Goal: Task Accomplishment & Management: Complete application form

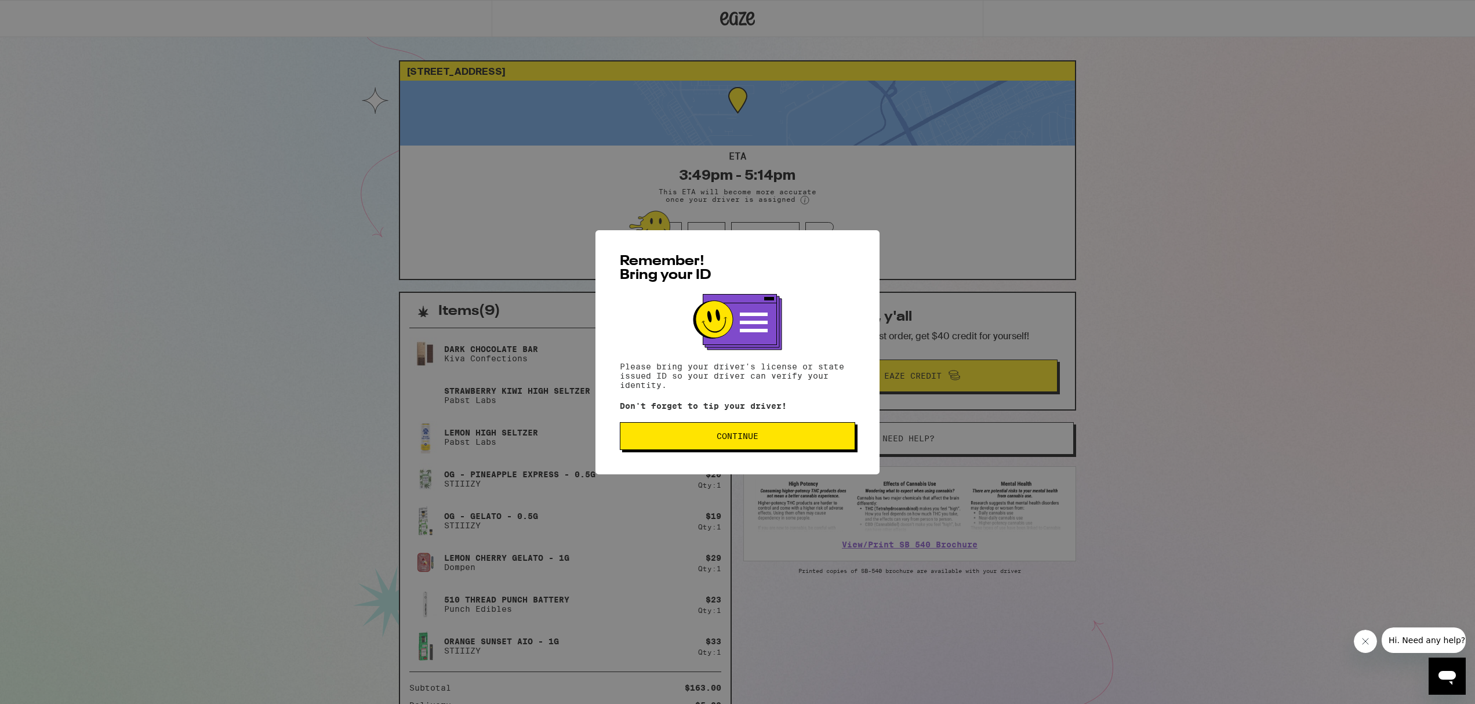
click at [730, 438] on span "Continue" at bounding box center [738, 436] width 42 height 8
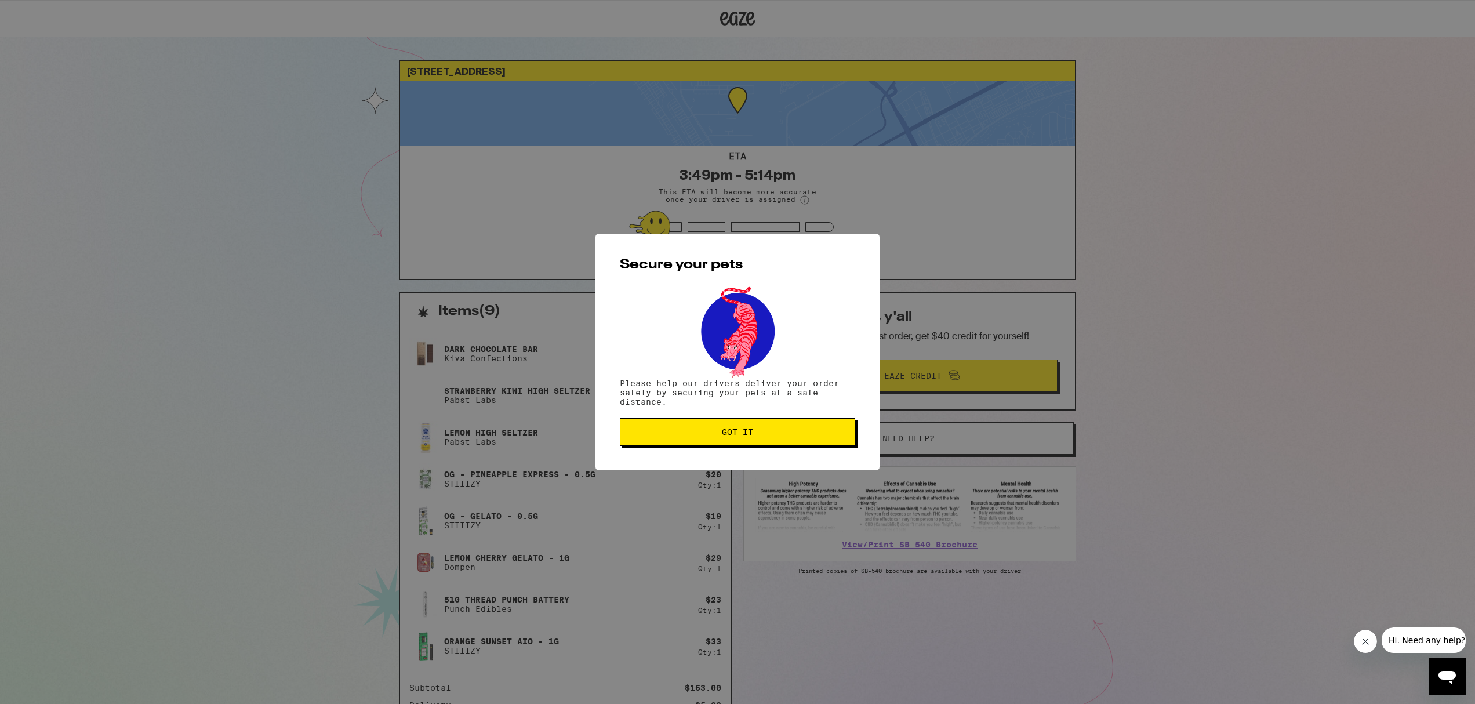
click at [724, 434] on span "Got it" at bounding box center [737, 432] width 31 height 8
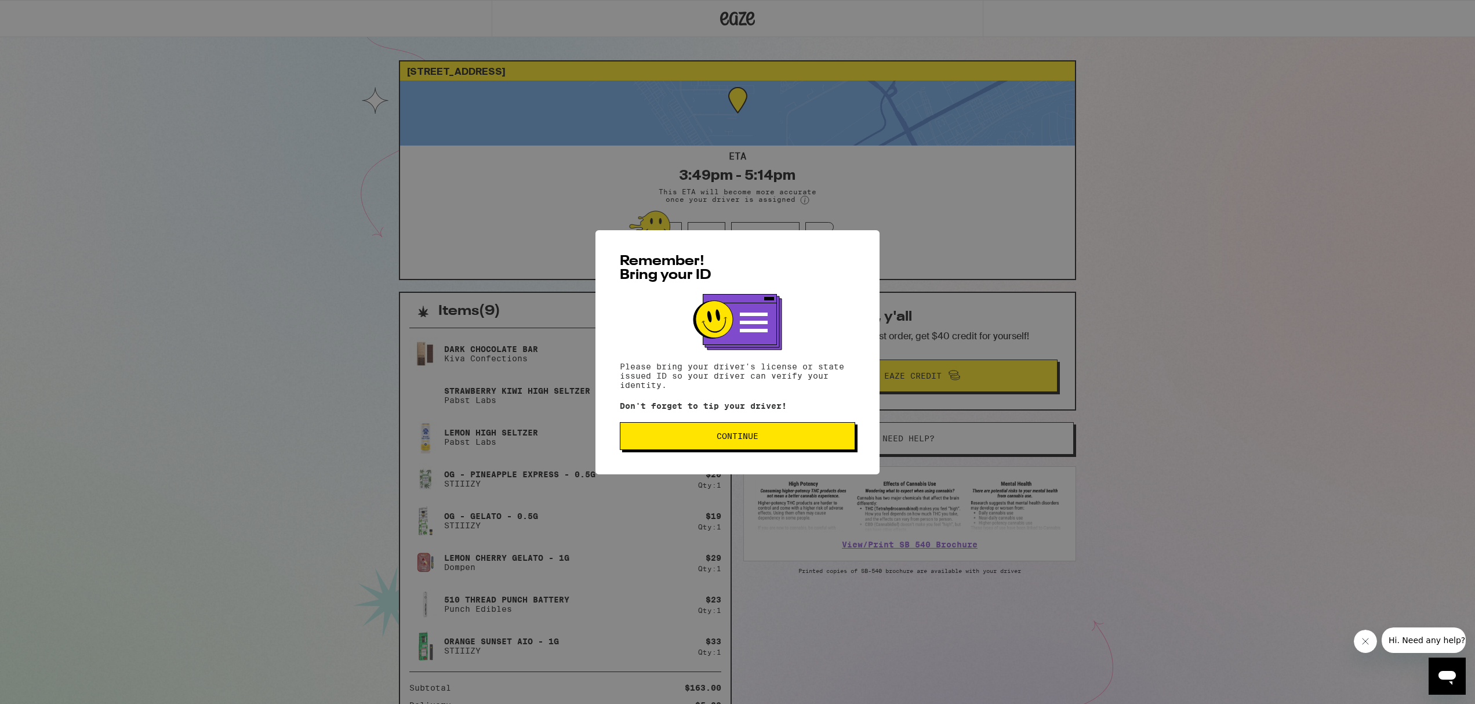
click at [743, 443] on button "Continue" at bounding box center [737, 436] width 235 height 28
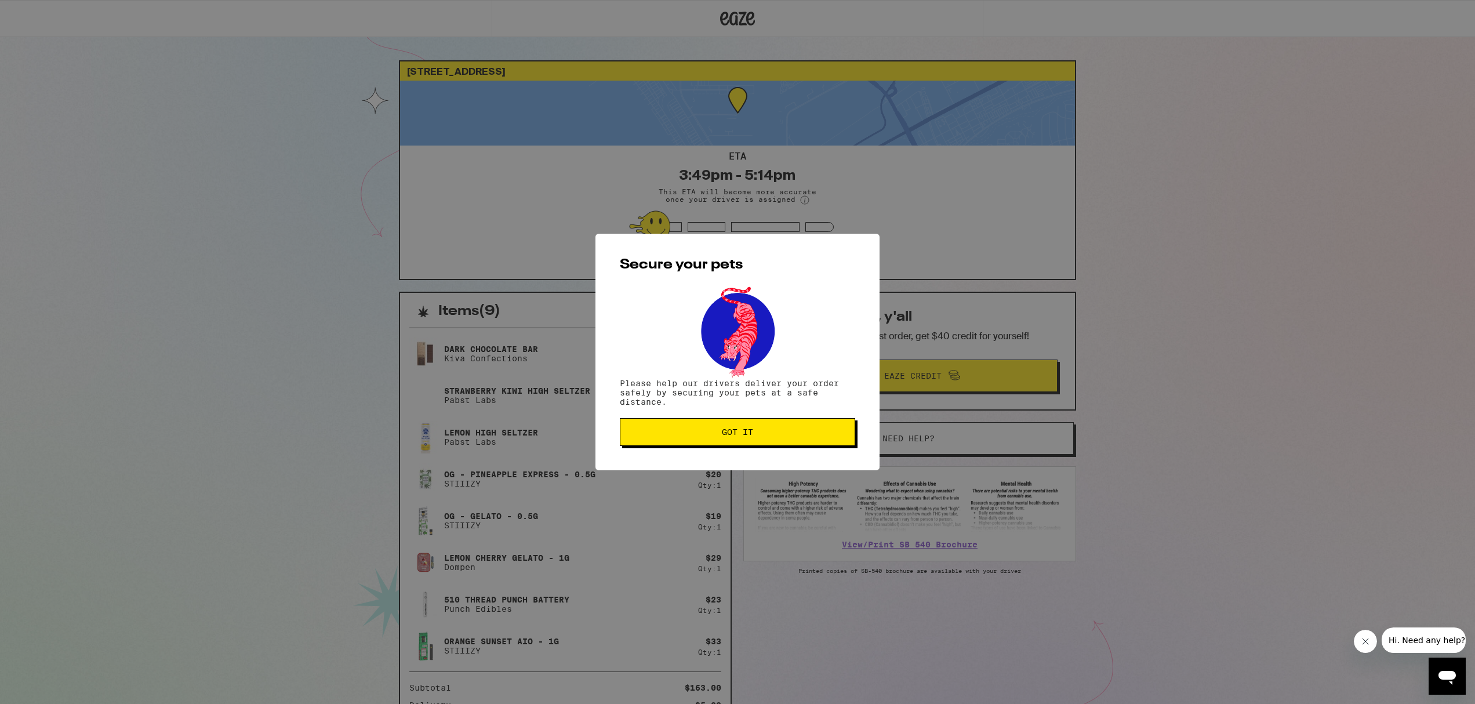
click at [714, 434] on span "Got it" at bounding box center [738, 432] width 216 height 8
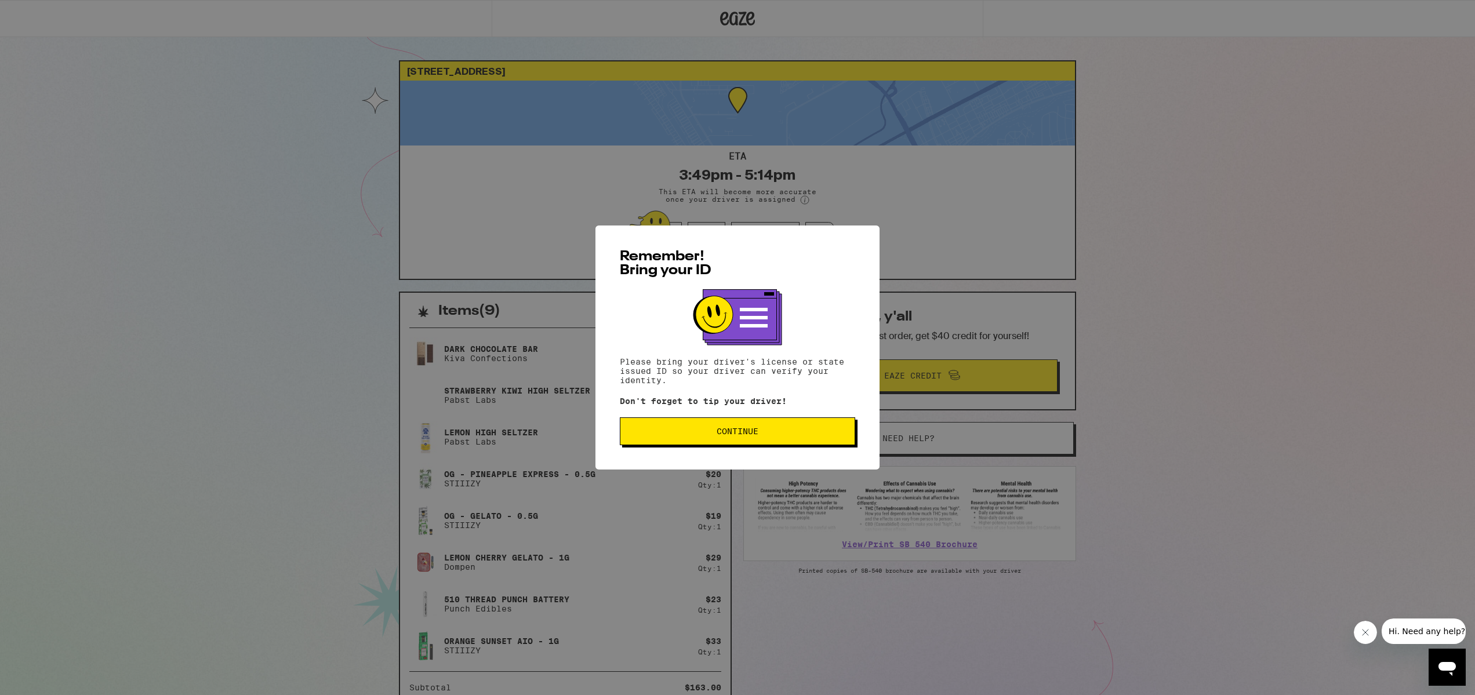
click at [739, 435] on span "Continue" at bounding box center [738, 431] width 42 height 8
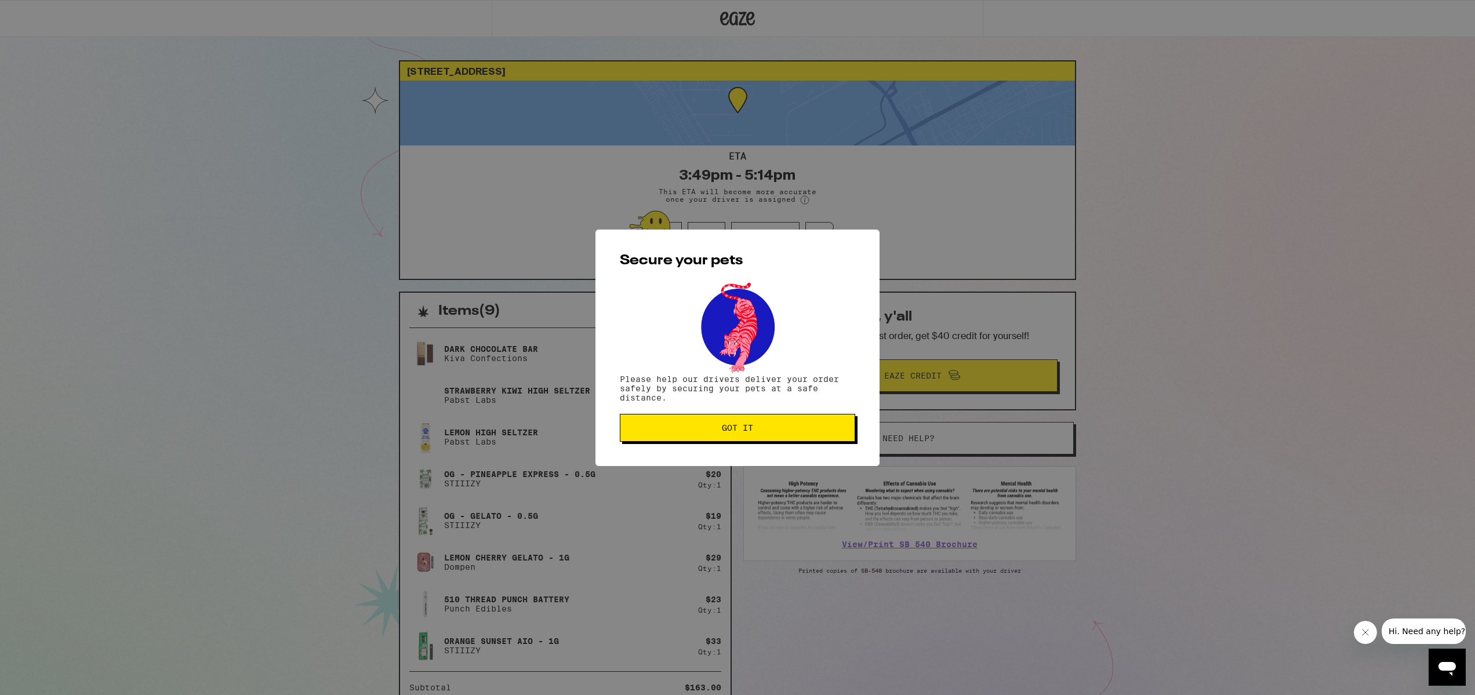
click at [739, 435] on button "Got it" at bounding box center [737, 428] width 235 height 28
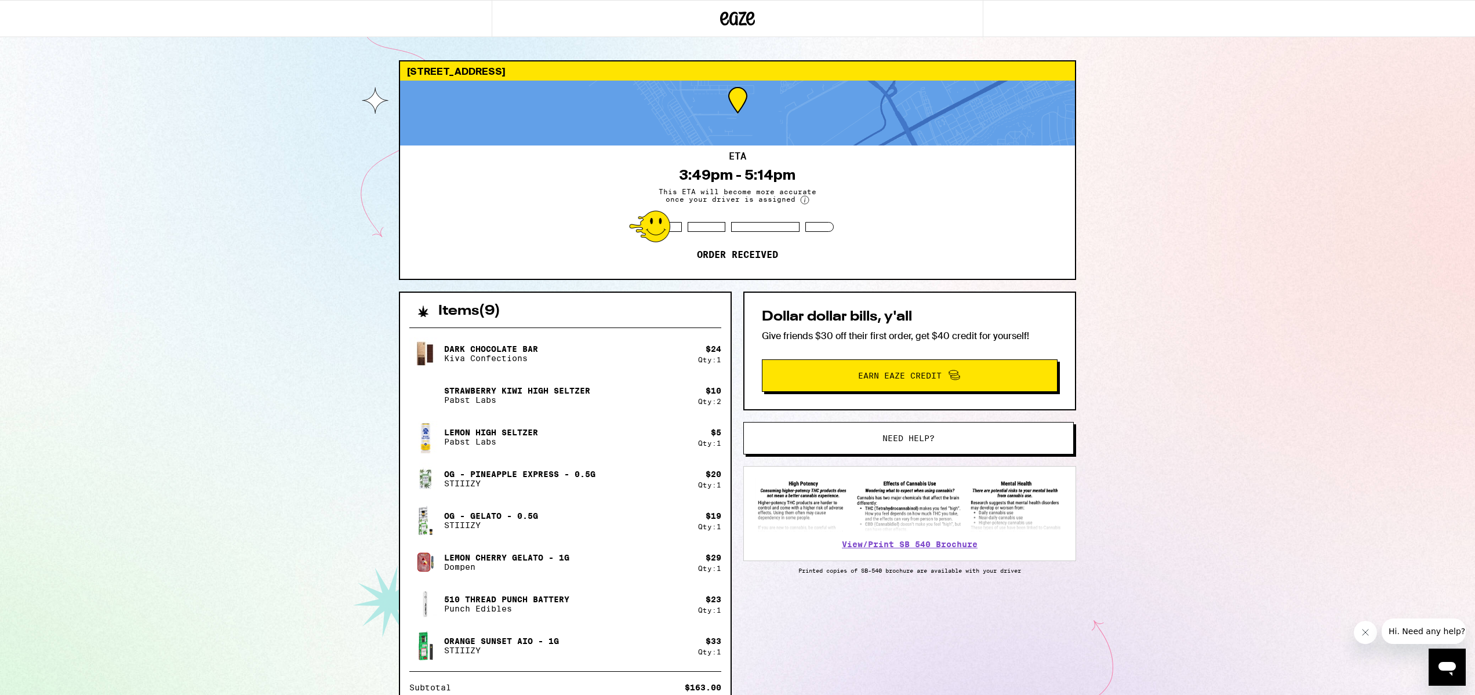
click at [538, 77] on div "[STREET_ADDRESS]" at bounding box center [737, 70] width 675 height 19
click at [741, 18] on icon at bounding box center [737, 19] width 17 height 14
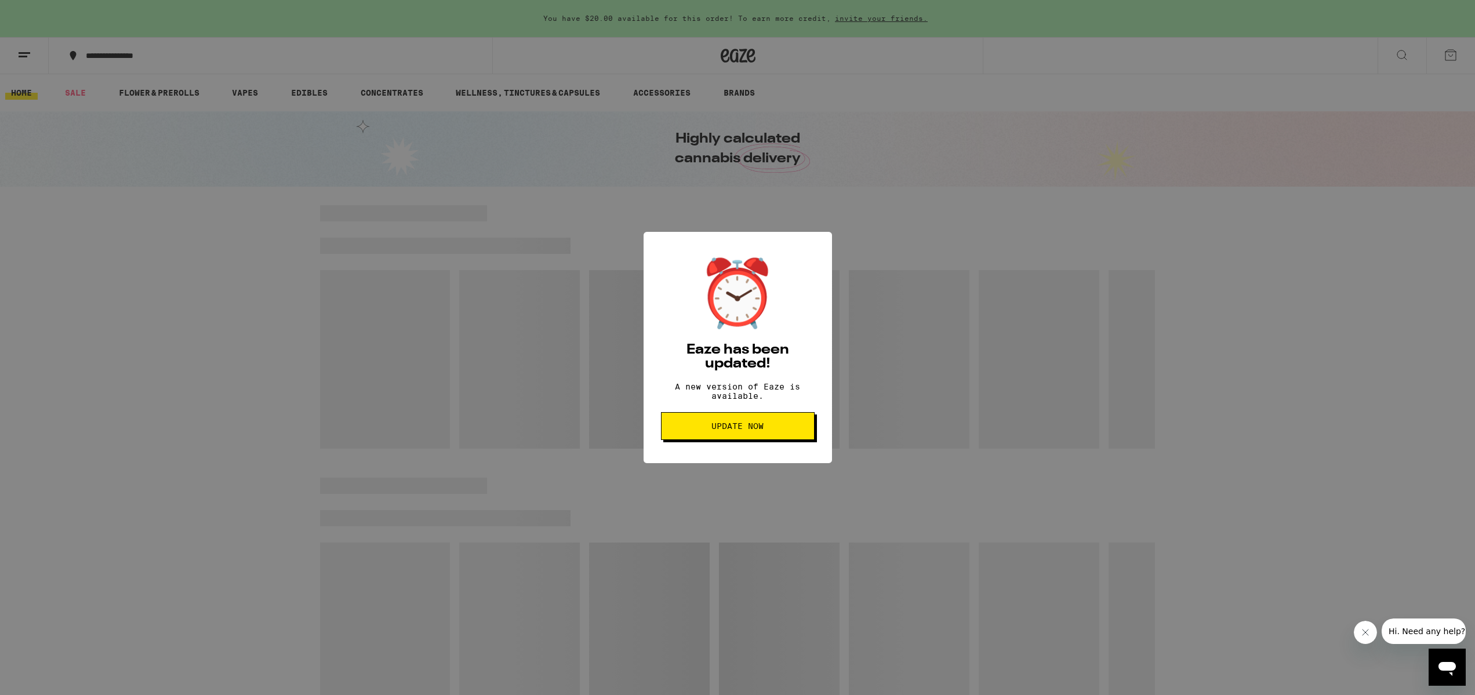
click at [733, 430] on span "Update Now" at bounding box center [737, 426] width 52 height 8
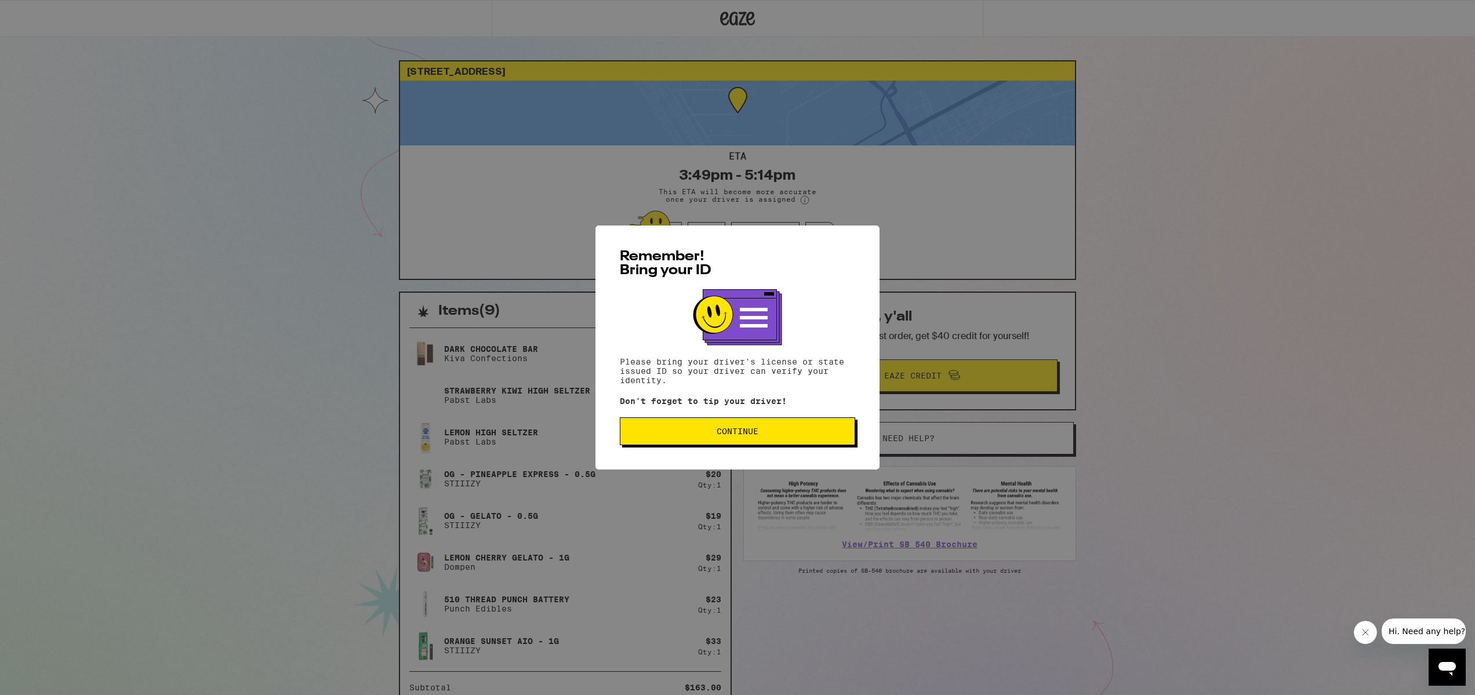
click at [720, 439] on button "Continue" at bounding box center [737, 431] width 235 height 28
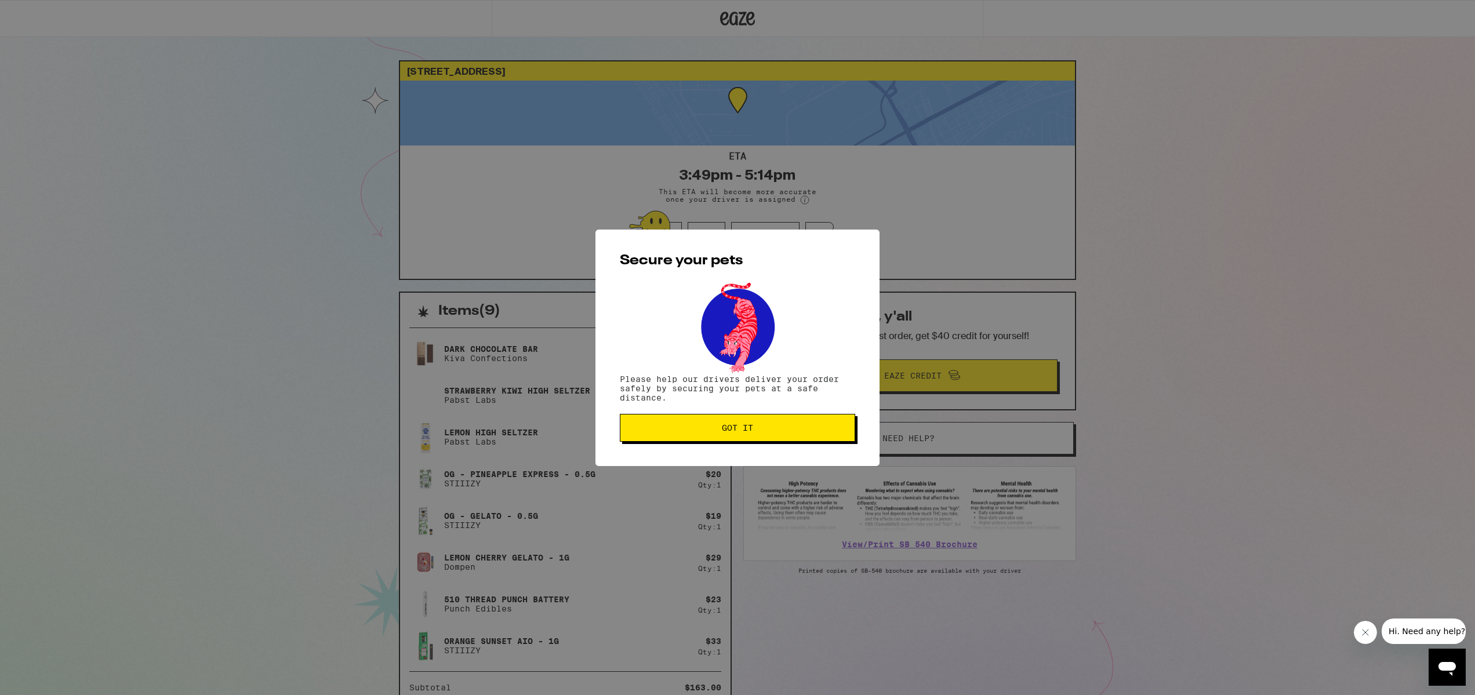
click at [720, 439] on button "Got it" at bounding box center [737, 428] width 235 height 28
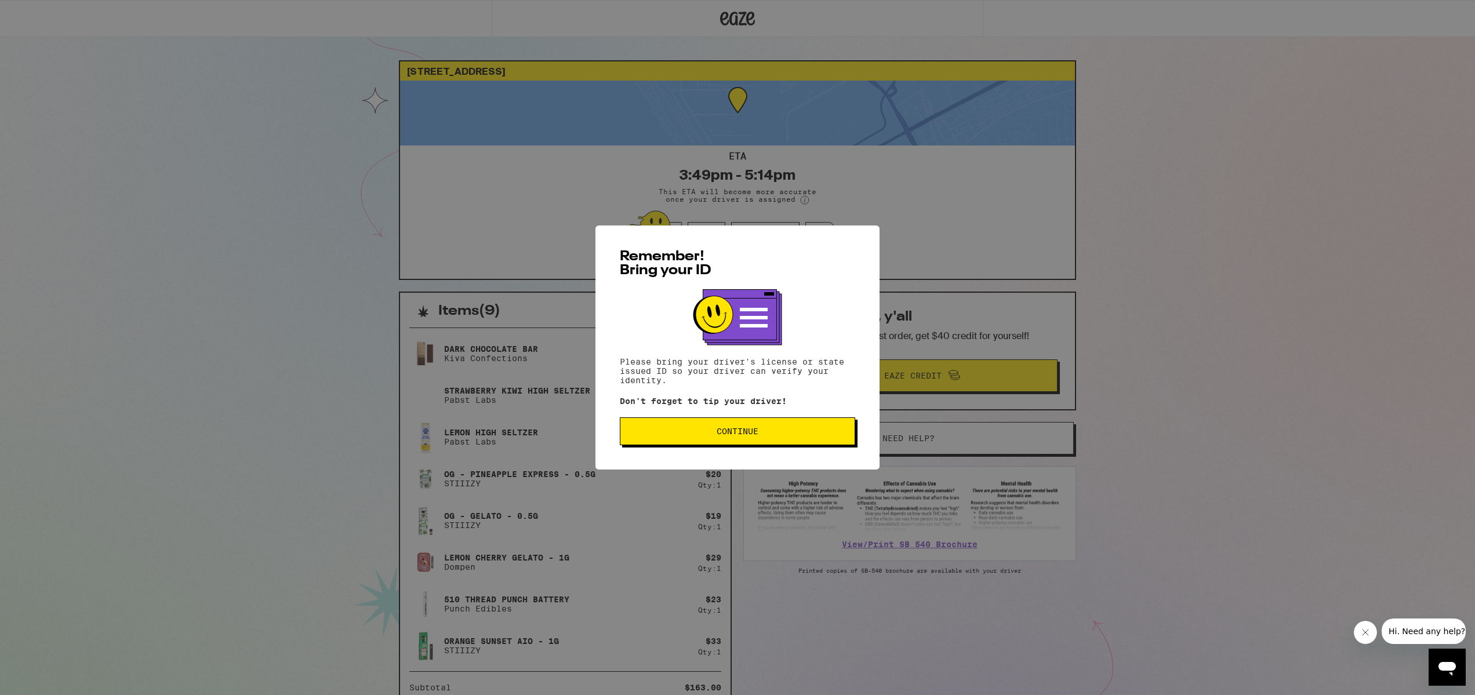
click at [768, 443] on button "Continue" at bounding box center [737, 431] width 235 height 28
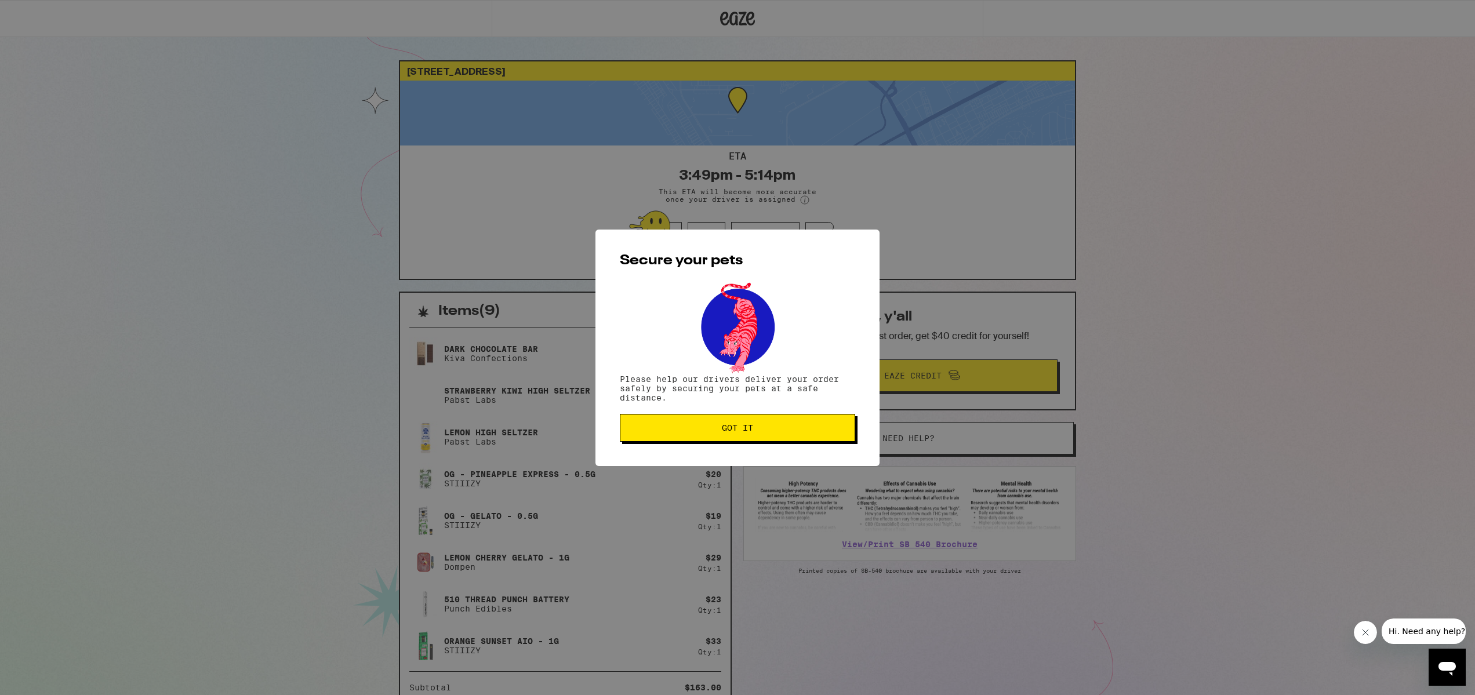
click at [815, 434] on button "Got it" at bounding box center [737, 428] width 235 height 28
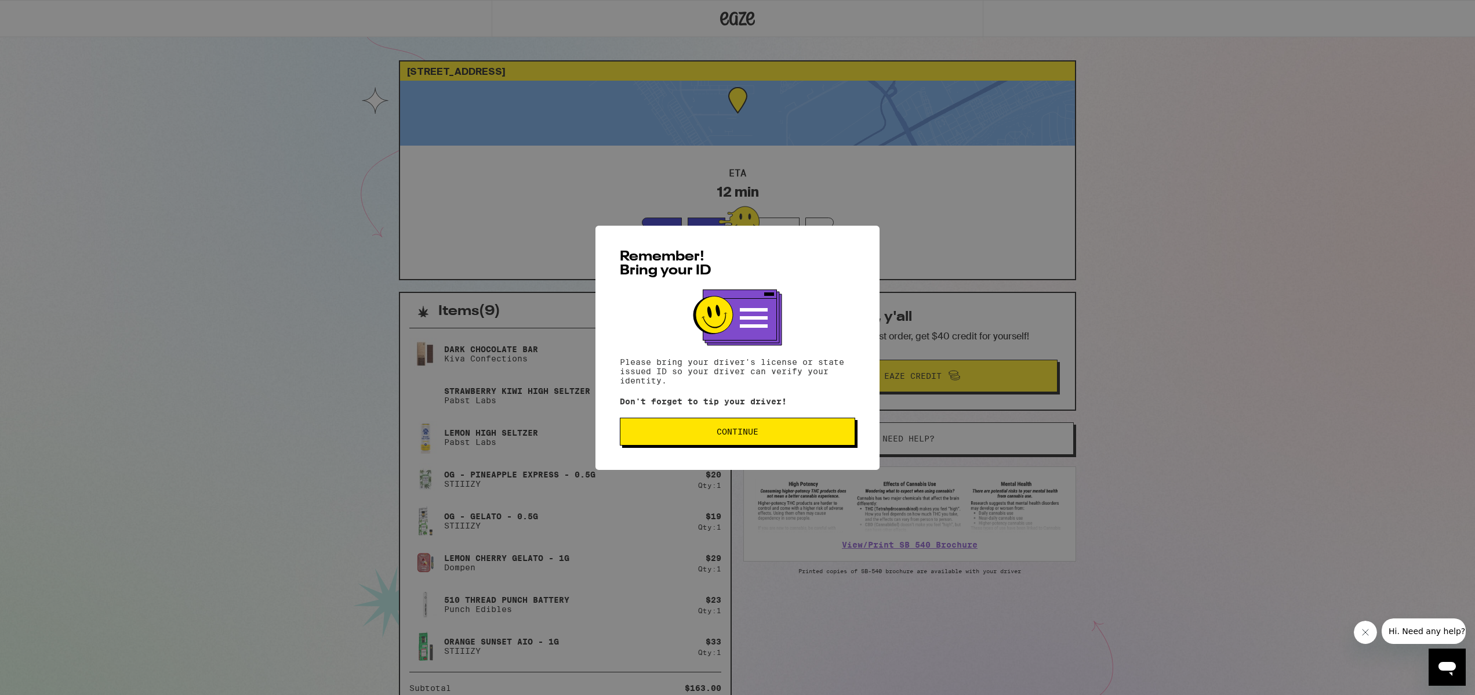
click at [760, 437] on button "Continue" at bounding box center [737, 431] width 235 height 28
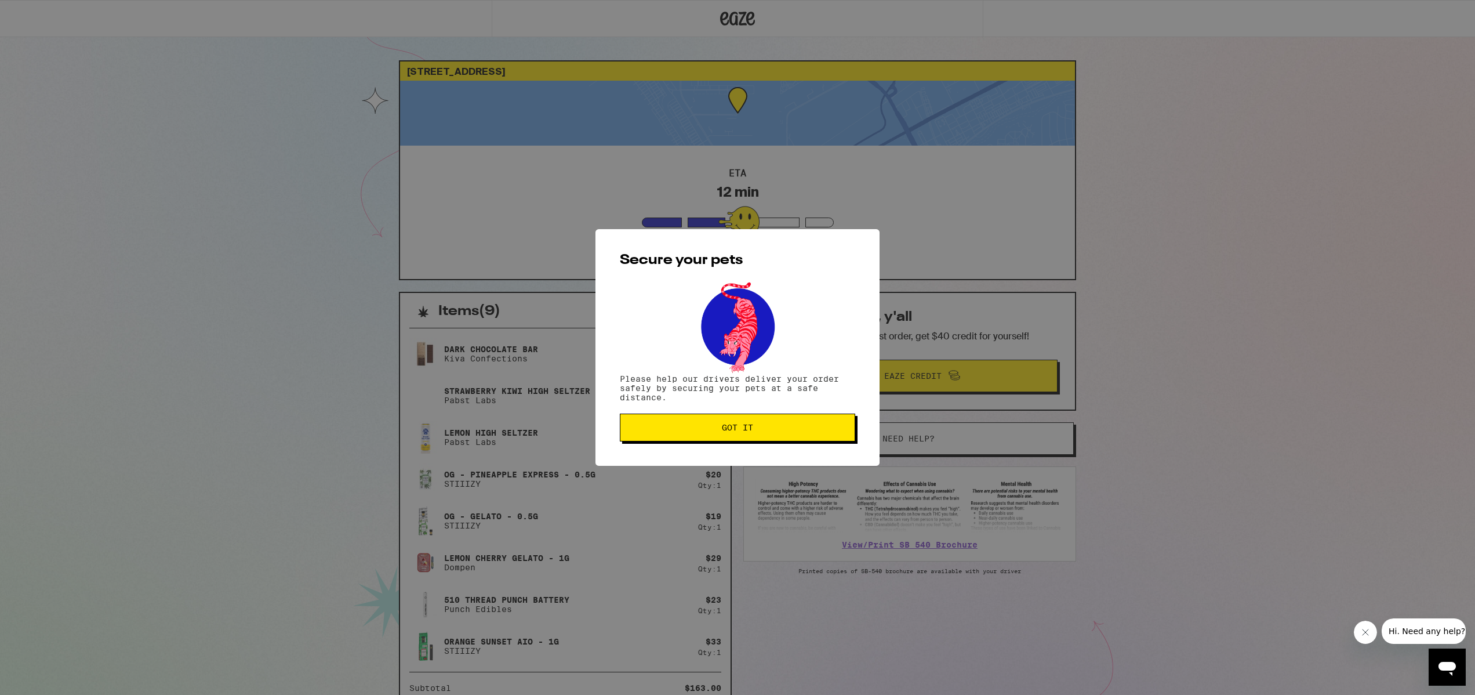
click at [896, 171] on div "Secure your pets Please help our drivers deliver your order safely by securing …" at bounding box center [737, 347] width 1475 height 695
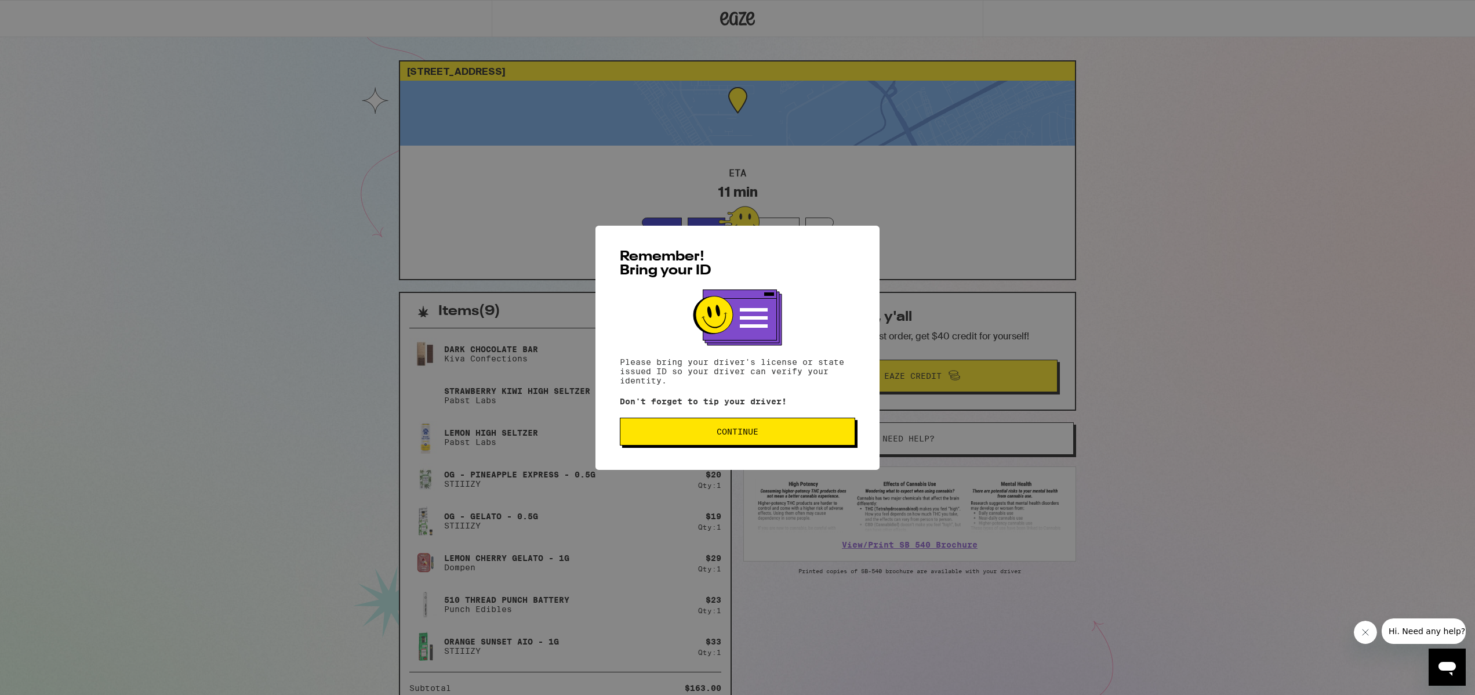
click at [713, 439] on button "Continue" at bounding box center [737, 431] width 235 height 28
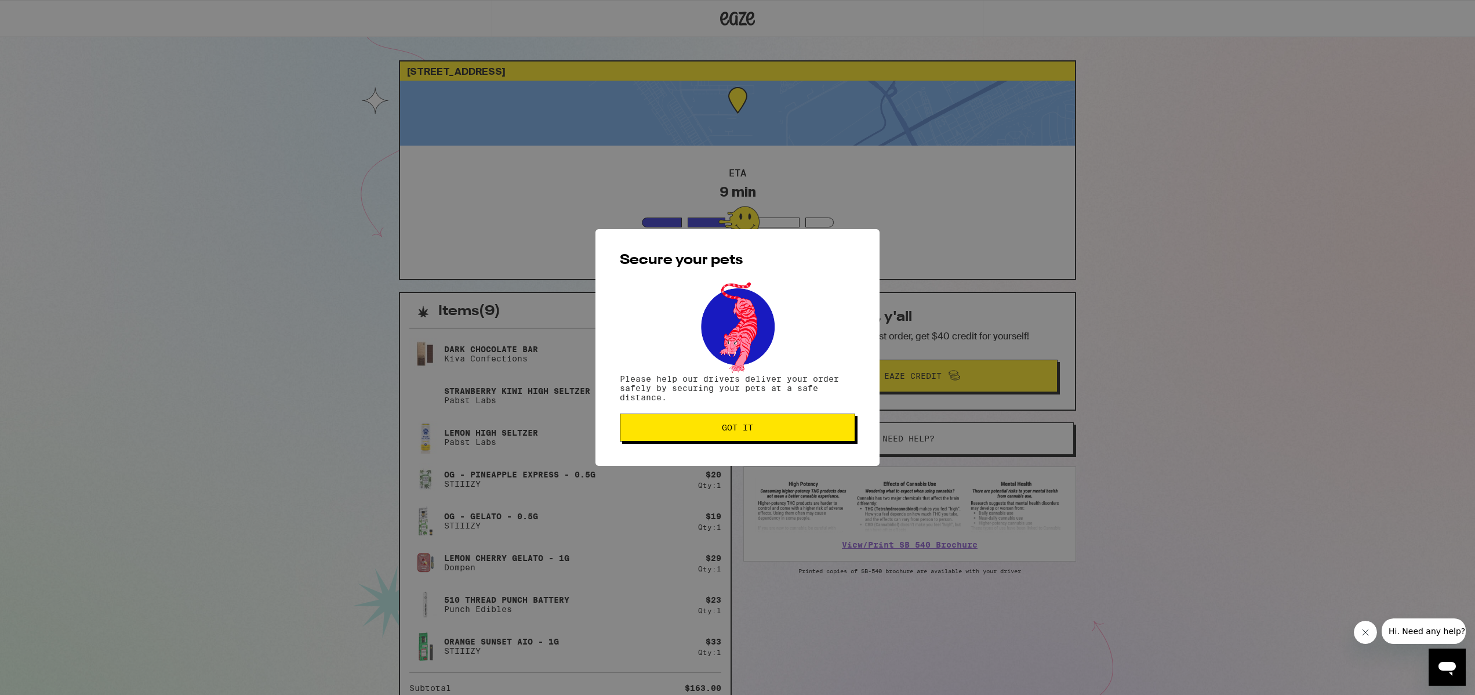
click at [707, 445] on div "Secure your pets Please help our drivers deliver your order safely by securing …" at bounding box center [737, 347] width 284 height 237
click at [706, 435] on button "Got it" at bounding box center [737, 427] width 235 height 28
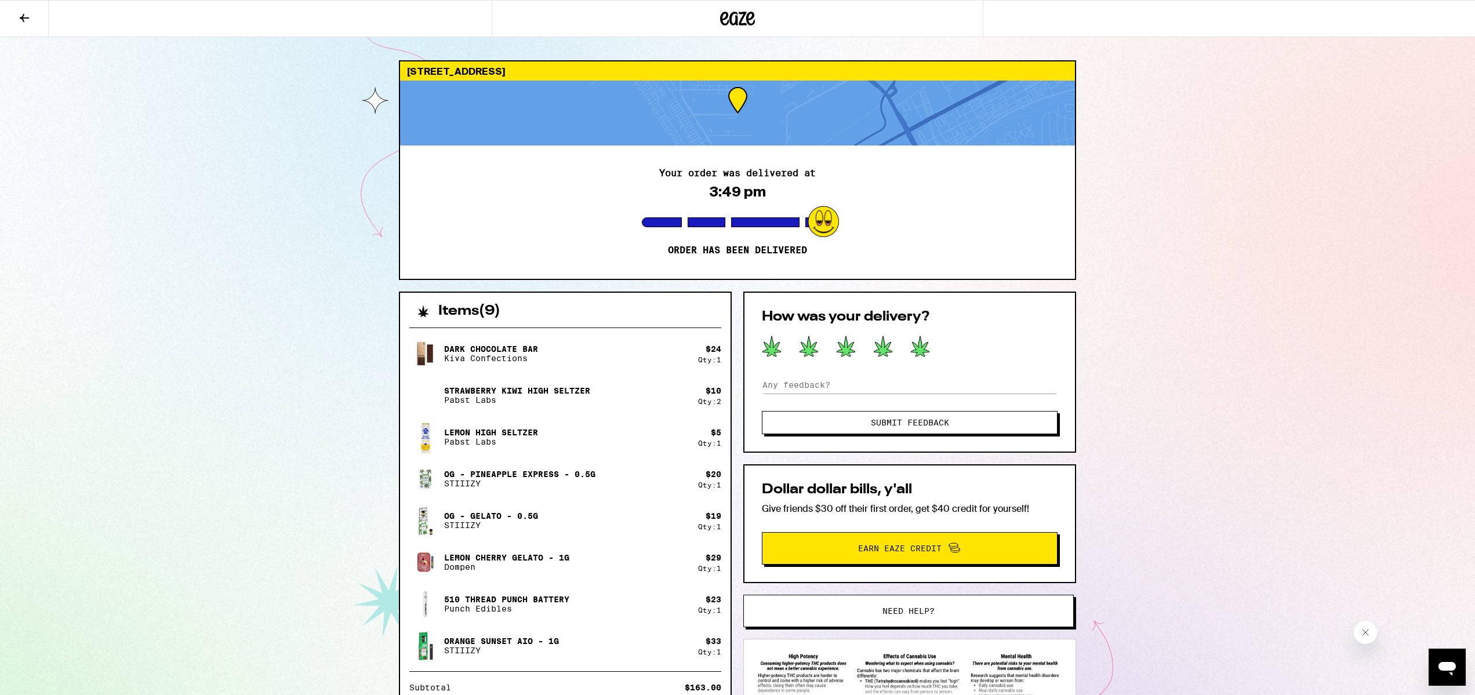
drag, startPoint x: 914, startPoint y: 344, endPoint x: 913, endPoint y: 351, distance: 6.5
click at [914, 344] on icon at bounding box center [920, 346] width 19 height 20
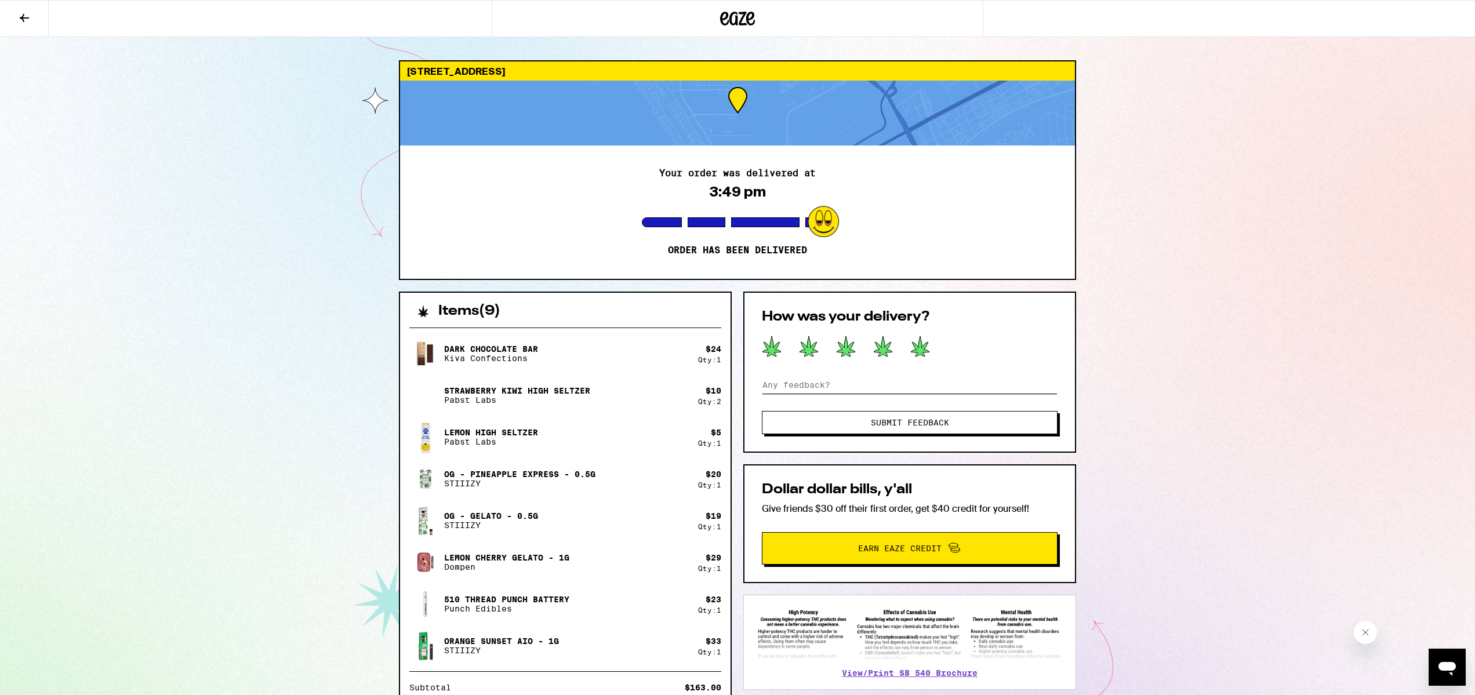
click at [882, 388] on input at bounding box center [910, 384] width 296 height 17
type input "amazing customer service."
click at [900, 426] on span "Submit Feedback" at bounding box center [910, 423] width 78 height 8
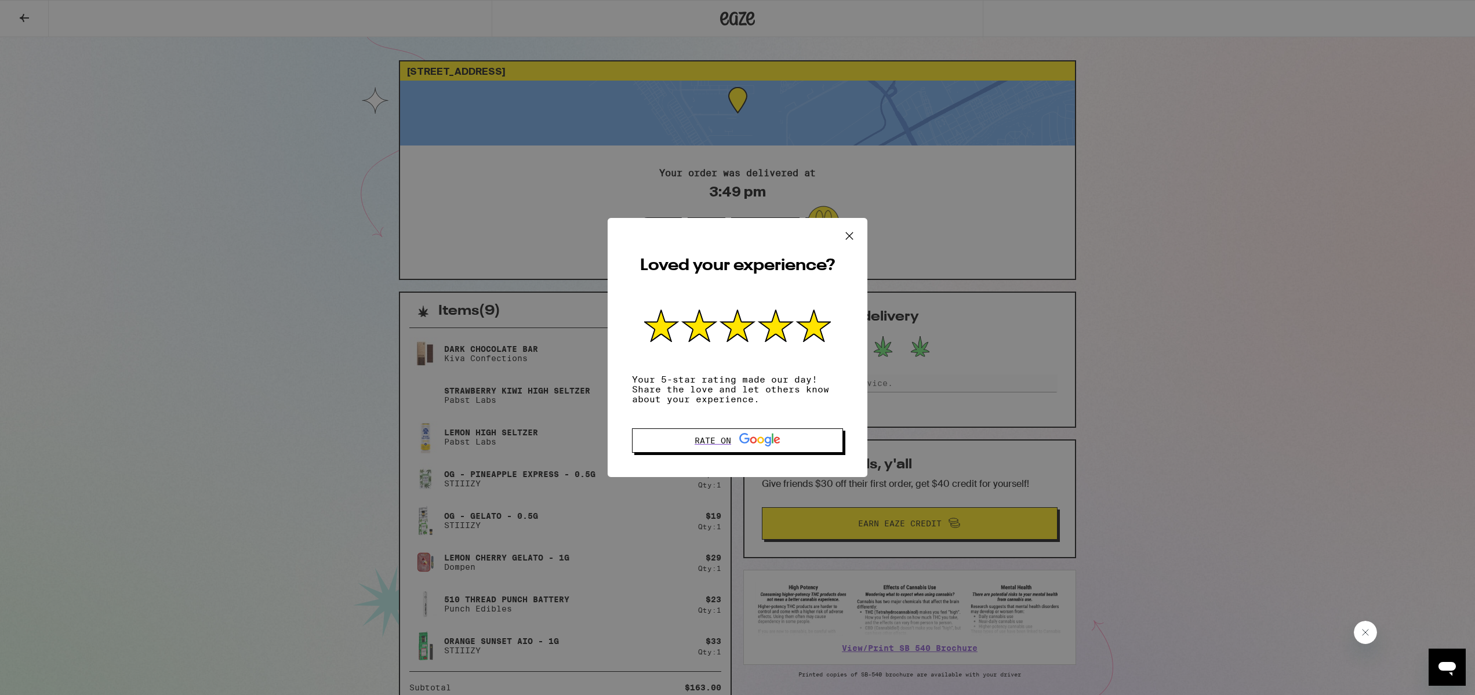
click at [838, 234] on button at bounding box center [849, 236] width 36 height 37
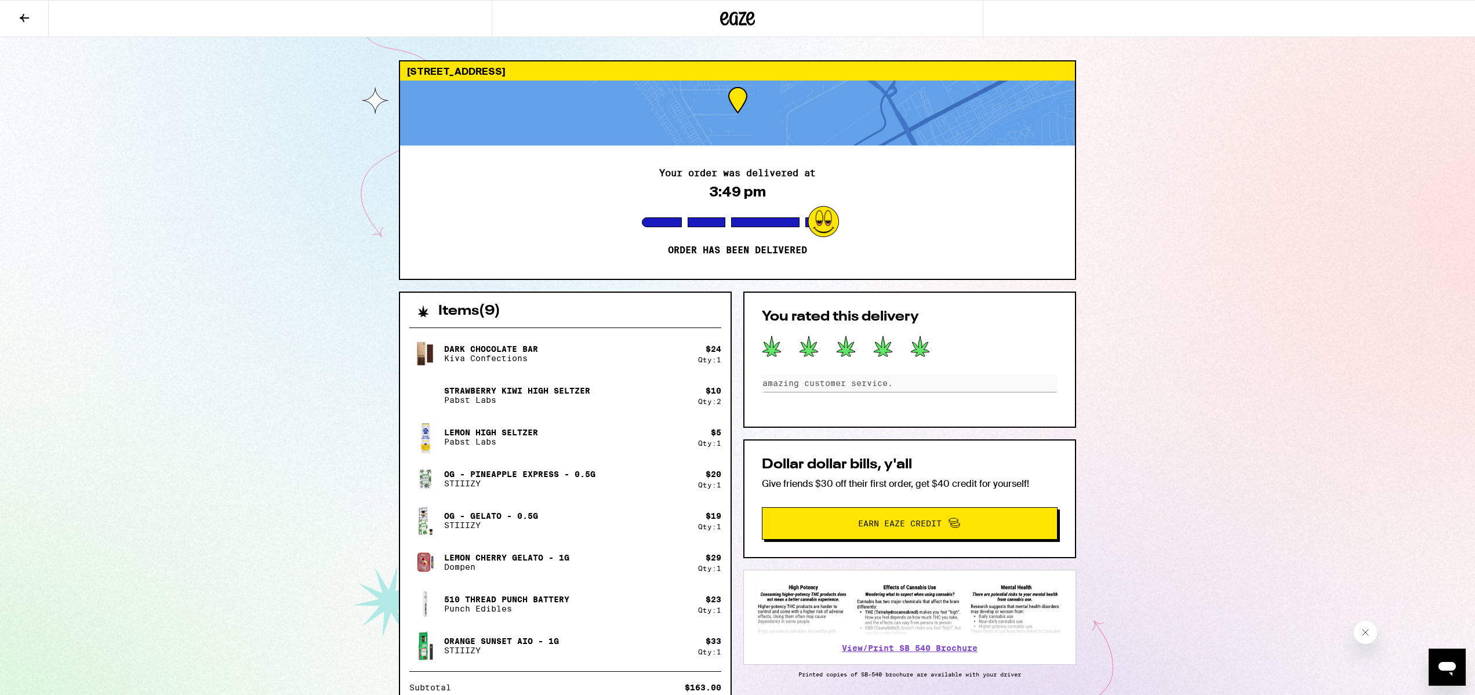
scroll to position [1, 0]
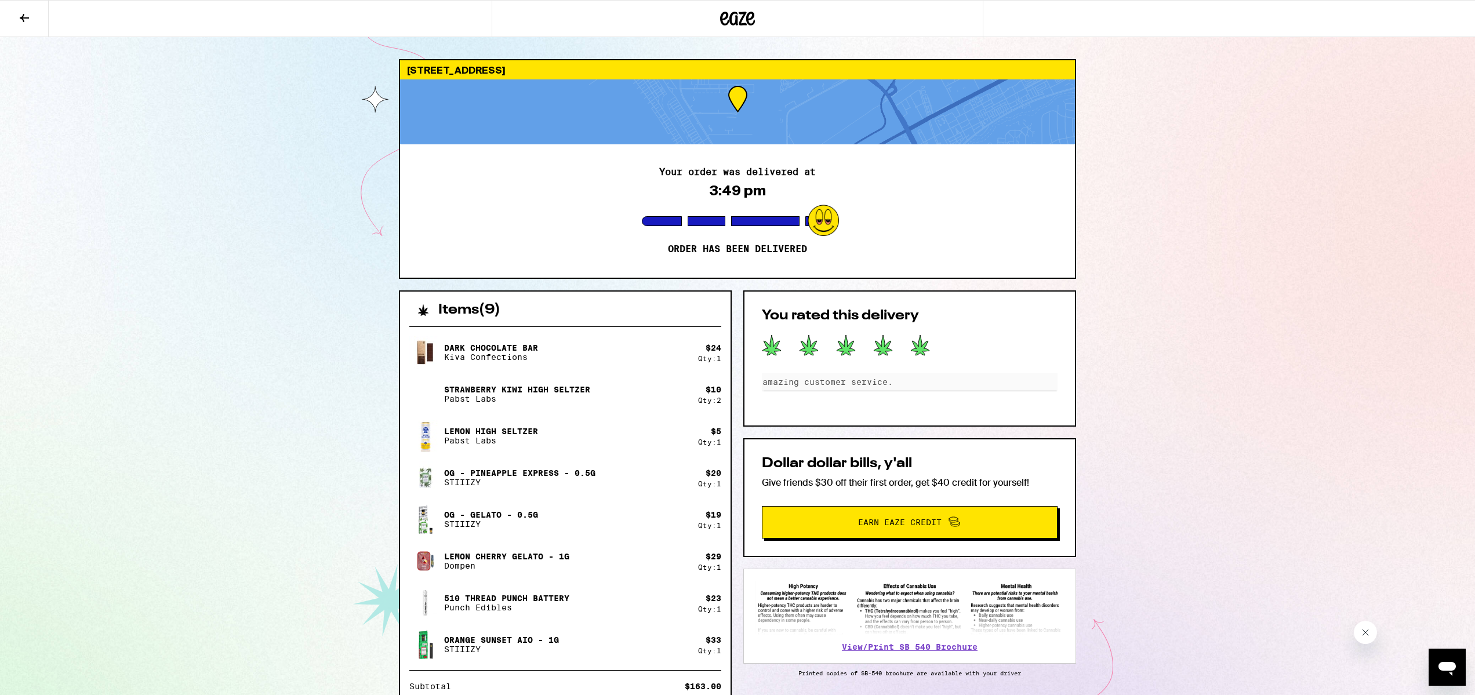
click at [137, 18] on div at bounding box center [246, 18] width 492 height 37
click at [742, 20] on icon at bounding box center [737, 19] width 17 height 14
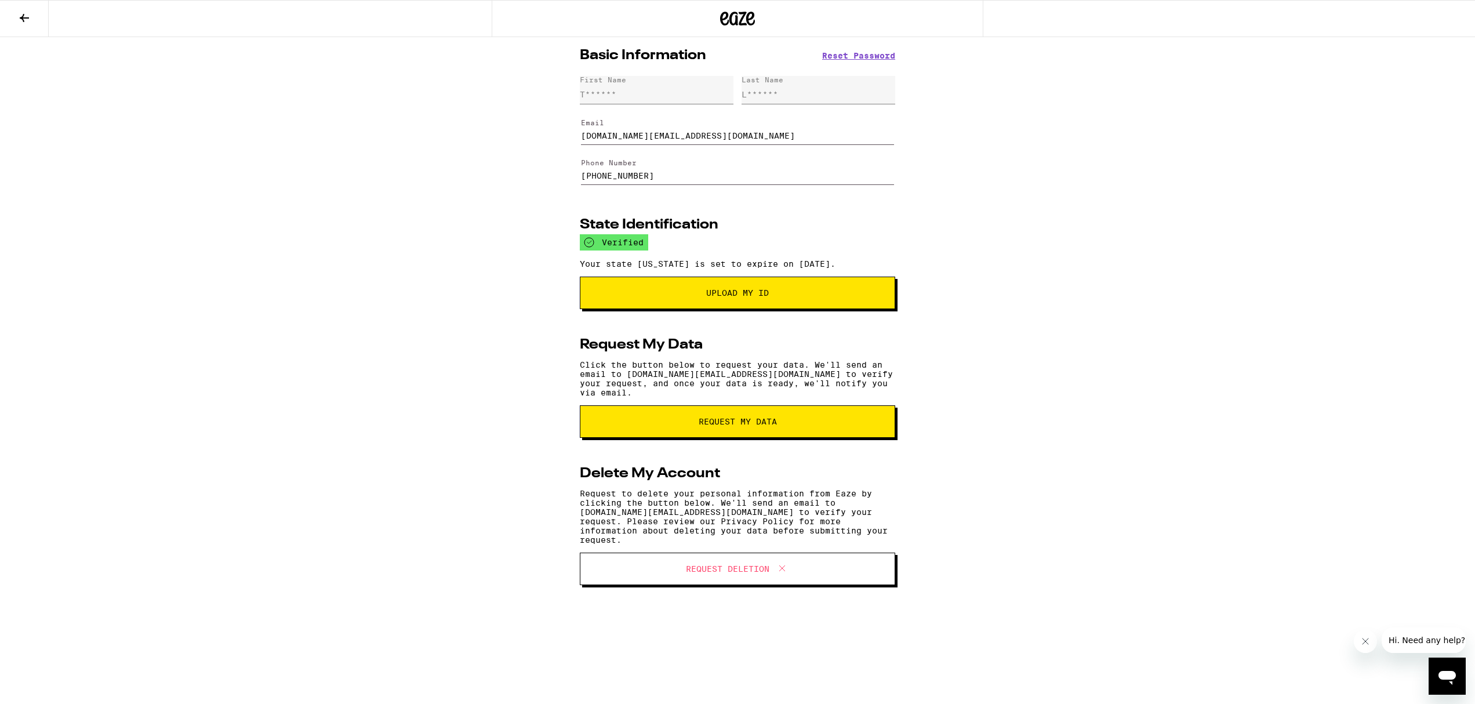
click at [736, 297] on span "Upload My ID" at bounding box center [737, 293] width 63 height 8
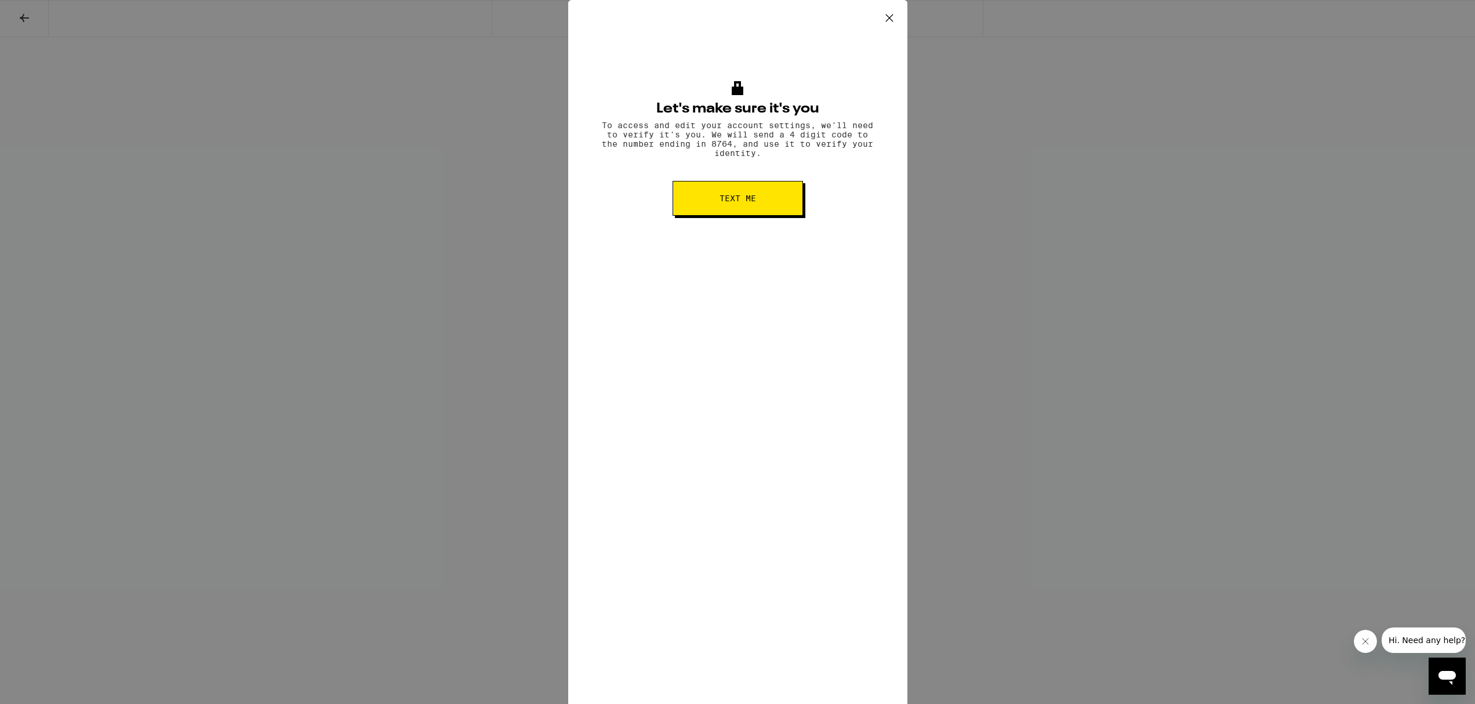
click at [758, 208] on button "Text me" at bounding box center [738, 198] width 130 height 35
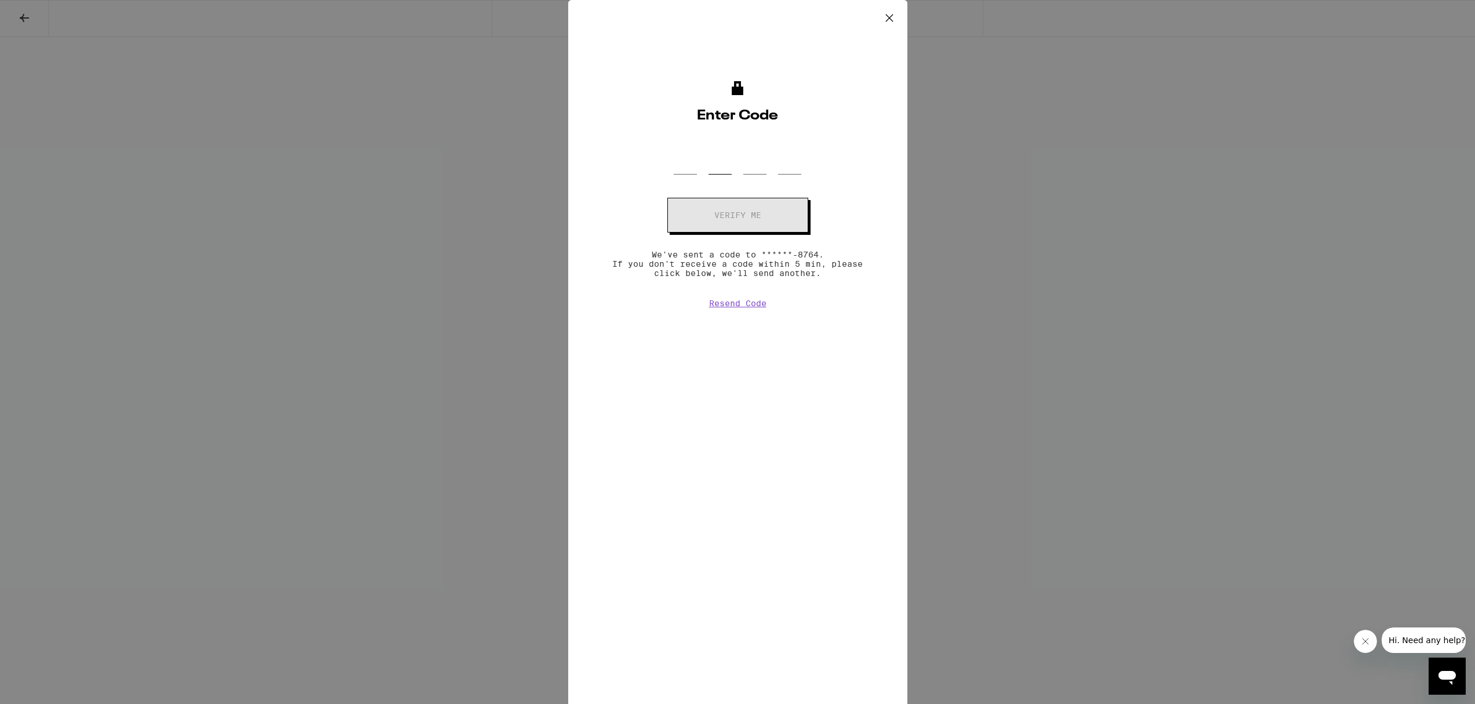
click at [722, 164] on input "OTP Code" at bounding box center [720, 157] width 23 height 34
click at [709, 166] on input "OTP Code" at bounding box center [720, 157] width 23 height 34
click at [702, 168] on div at bounding box center [738, 157] width 128 height 34
click at [695, 169] on input "OTP Code" at bounding box center [685, 157] width 23 height 34
type input "0"
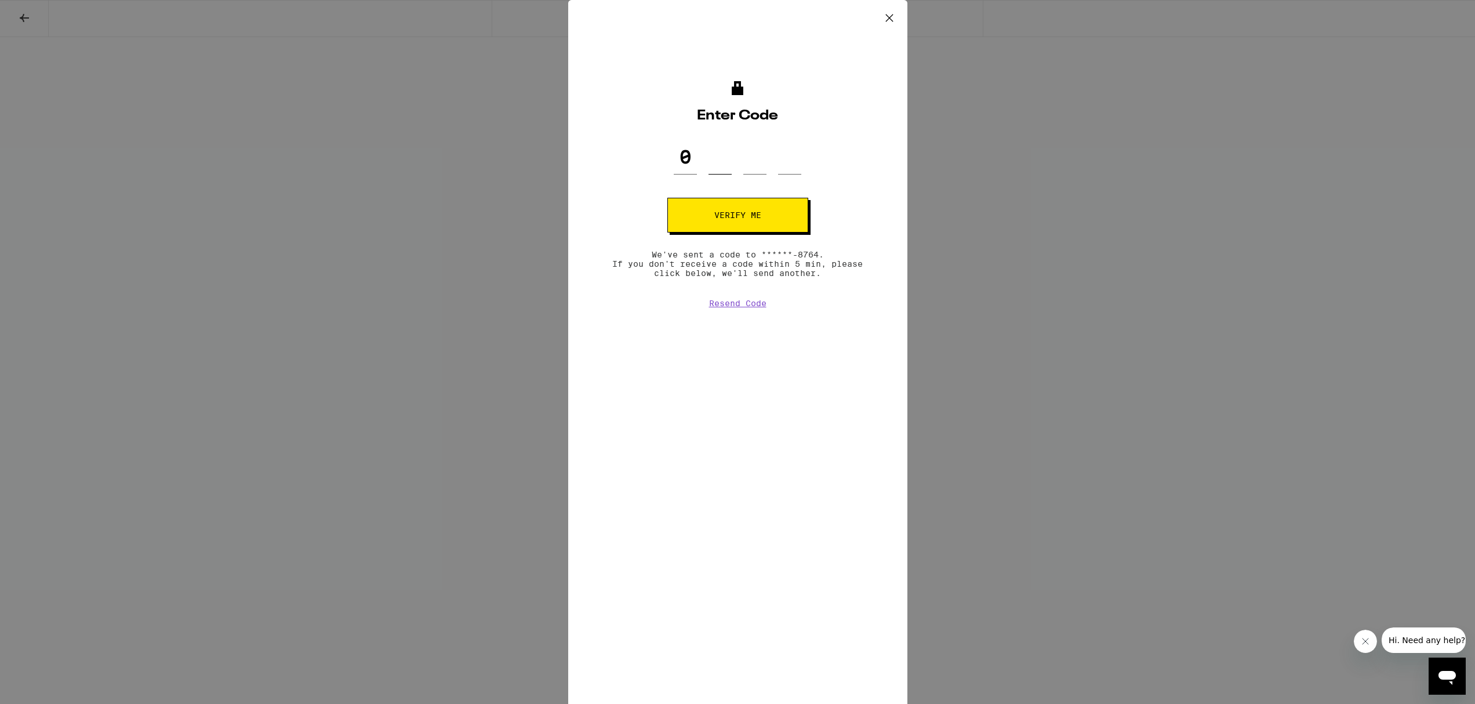
type input "9"
type input "6"
type input "7"
click at [711, 220] on button "Verify me" at bounding box center [737, 215] width 141 height 35
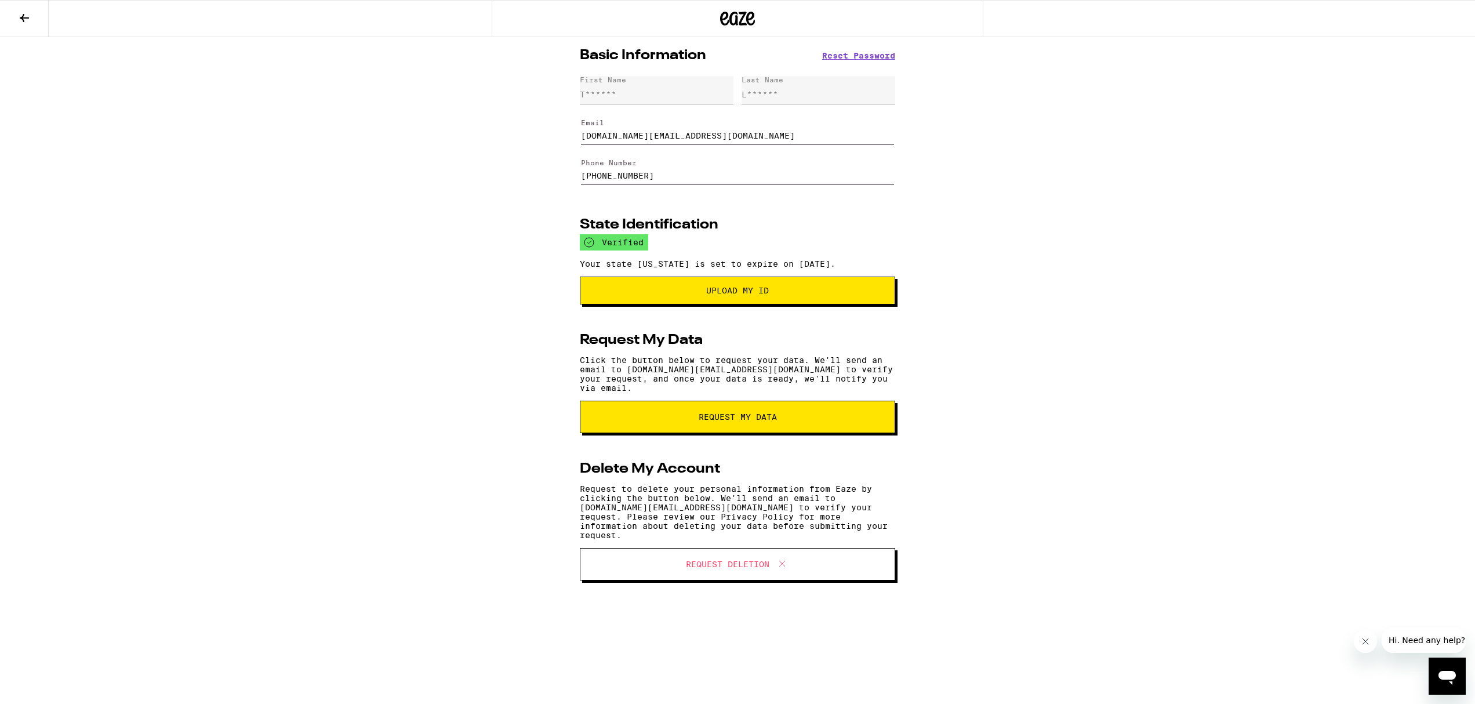
click at [725, 293] on span "Upload my ID" at bounding box center [737, 290] width 63 height 8
click at [741, 291] on span "Upload my ID" at bounding box center [737, 290] width 63 height 8
